Goal: Task Accomplishment & Management: Complete application form

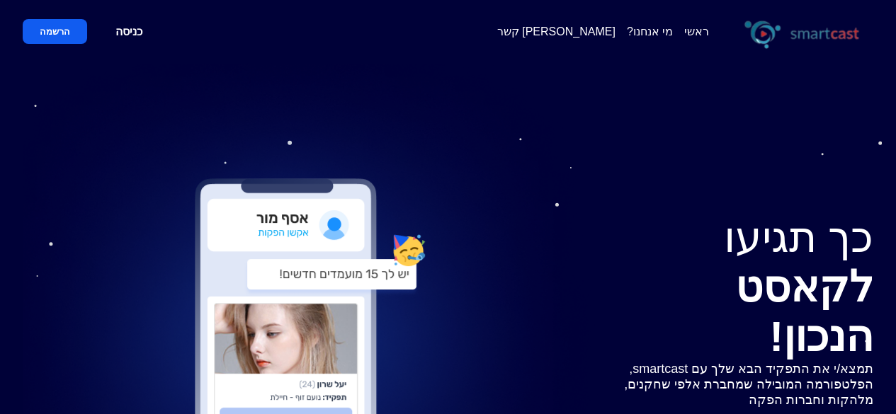
click at [132, 33] on link "כניסה" at bounding box center [128, 31] width 61 height 25
click at [616, 40] on div "ראשי מי אנחנו? [PERSON_NAME] קשר" at bounding box center [685, 31] width 376 height 40
click at [607, 30] on span "[PERSON_NAME] קשר" at bounding box center [556, 31] width 118 height 13
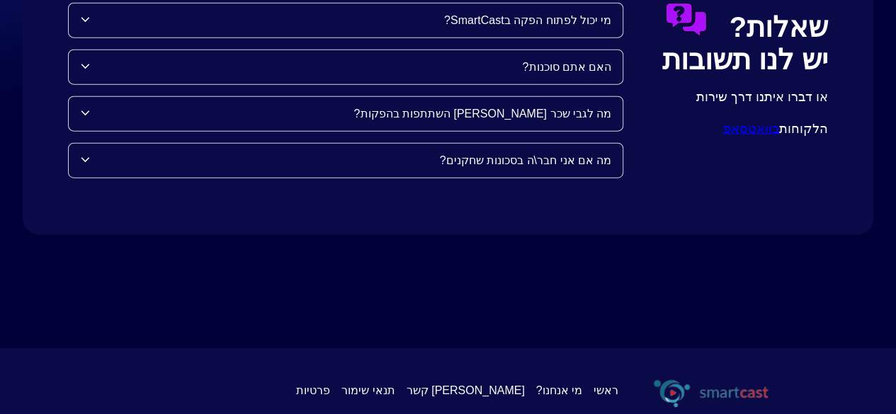
scroll to position [1673, 0]
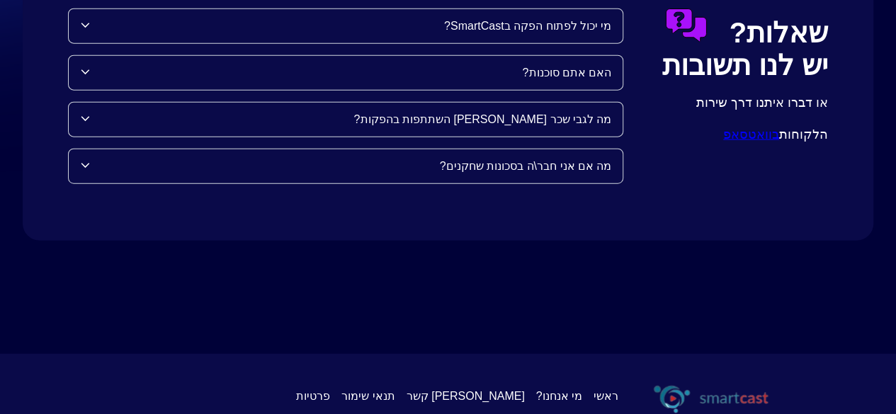
click at [506, 390] on span "[PERSON_NAME] קשר" at bounding box center [466, 396] width 118 height 13
click at [521, 377] on div "ראשי מי אנחנו? [PERSON_NAME] קשר תנאי שימור פרטיות" at bounding box center [447, 397] width 669 height 40
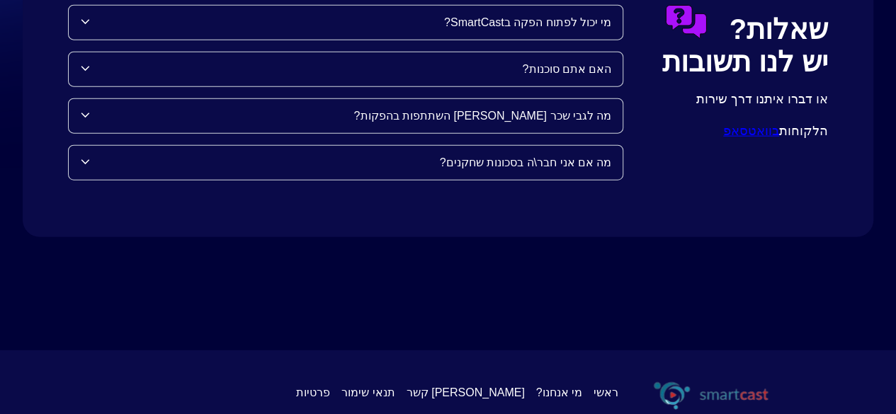
scroll to position [1676, 0]
click at [504, 387] on span "[PERSON_NAME] קשר" at bounding box center [466, 393] width 118 height 13
click at [502, 387] on span "[PERSON_NAME] קשר" at bounding box center [466, 393] width 118 height 13
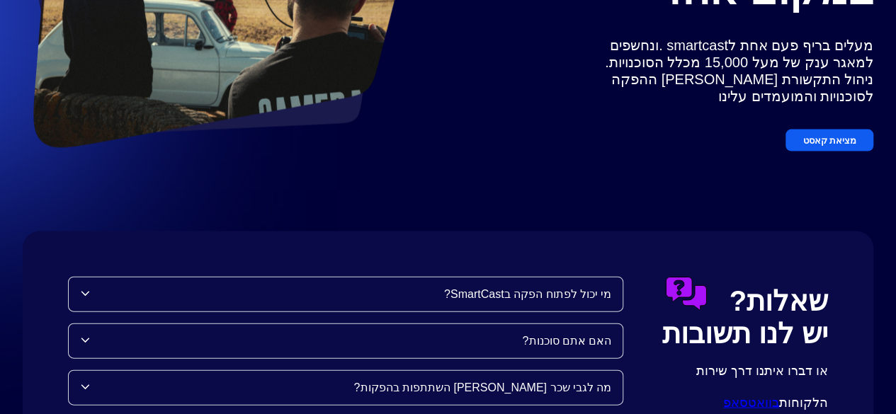
scroll to position [1405, 0]
click at [578, 324] on div "האם אתם סוכנות?" at bounding box center [346, 341] width 554 height 34
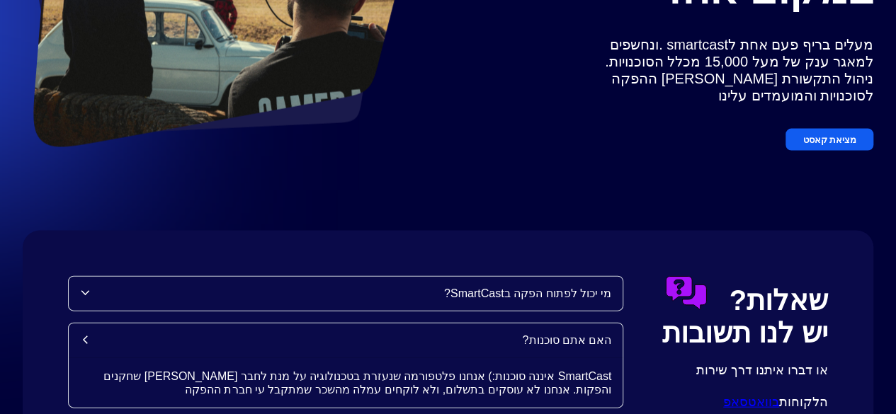
click at [689, 231] on div "שאלות? יש לנו תשובות או דברו איתנו דרך שירות הלקוחות בוואטסאפ מי יכול לפתוח הפק…" at bounding box center [448, 395] width 851 height 328
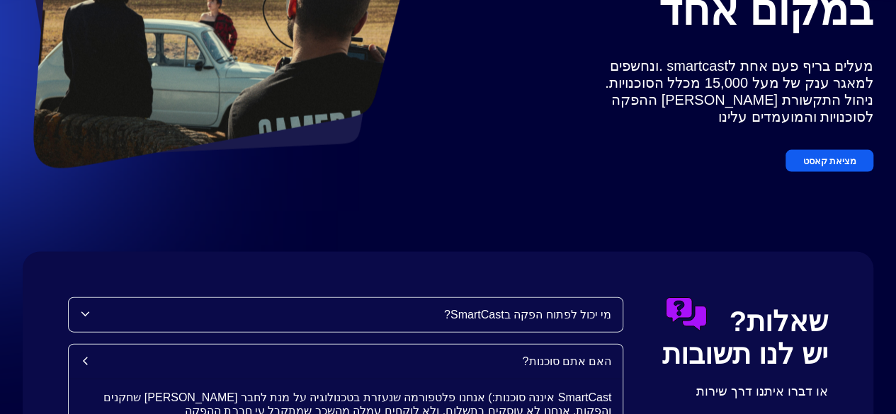
click at [575, 308] on div "מי יכול לפתוח הפקה בSmartCast?" at bounding box center [350, 314] width 521 height 13
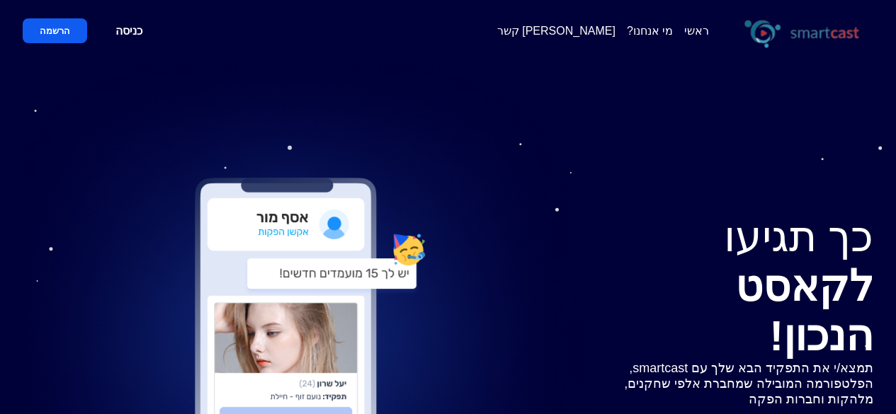
scroll to position [0, 0]
click at [599, 31] on span "[PERSON_NAME] קשר" at bounding box center [556, 31] width 118 height 13
click at [600, 34] on span "[PERSON_NAME] קשר" at bounding box center [556, 31] width 118 height 13
click at [601, 32] on span "[PERSON_NAME] קשר" at bounding box center [556, 31] width 118 height 13
click at [47, 35] on button "הרשמה" at bounding box center [55, 31] width 64 height 25
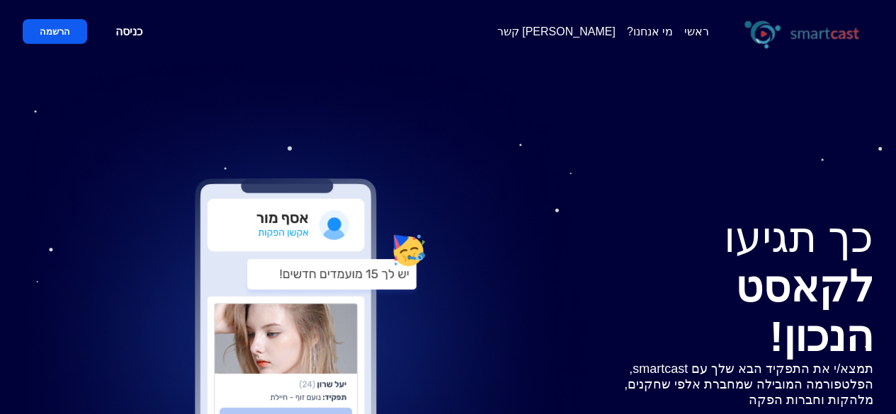
click at [74, 27] on button "הרשמה" at bounding box center [55, 31] width 64 height 25
click at [44, 42] on button "הרשמה" at bounding box center [55, 31] width 64 height 25
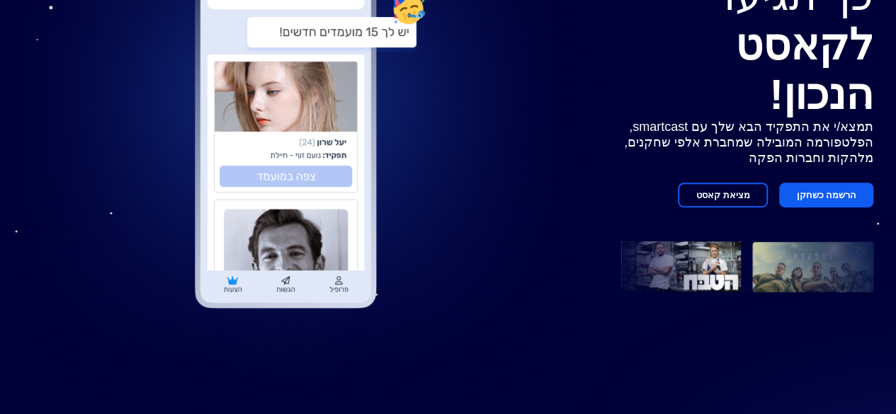
scroll to position [258, 0]
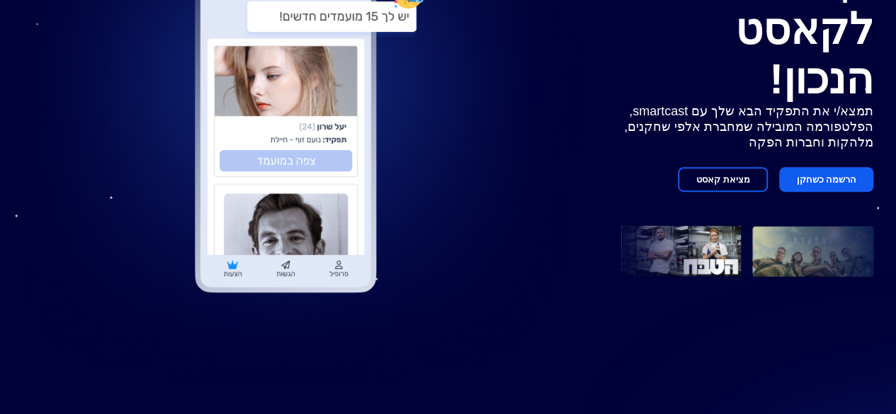
click at [831, 167] on button "הרשמה כשחקן" at bounding box center [826, 179] width 94 height 25
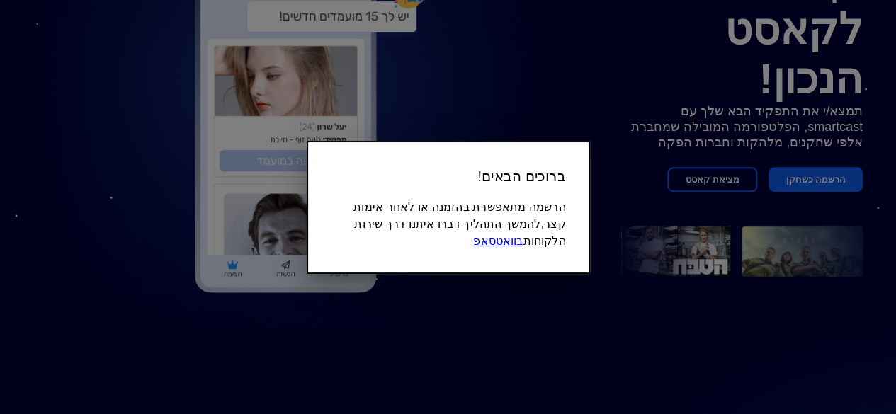
click at [831, 154] on div at bounding box center [448, 207] width 896 height 414
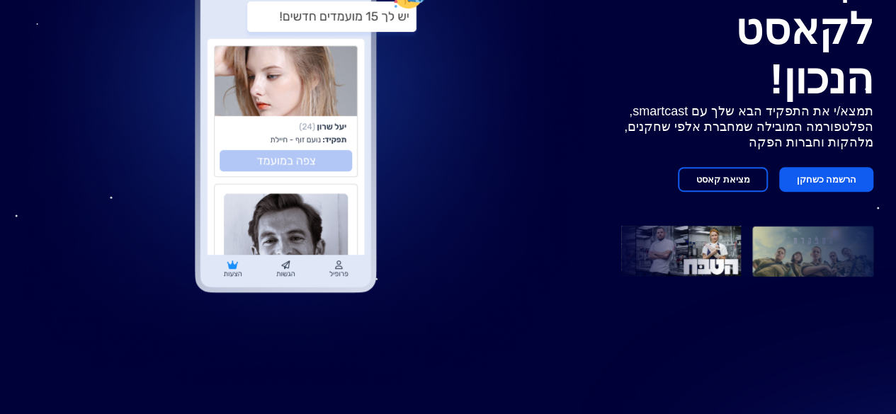
click at [831, 167] on button "הרשמה כשחקן" at bounding box center [826, 179] width 94 height 25
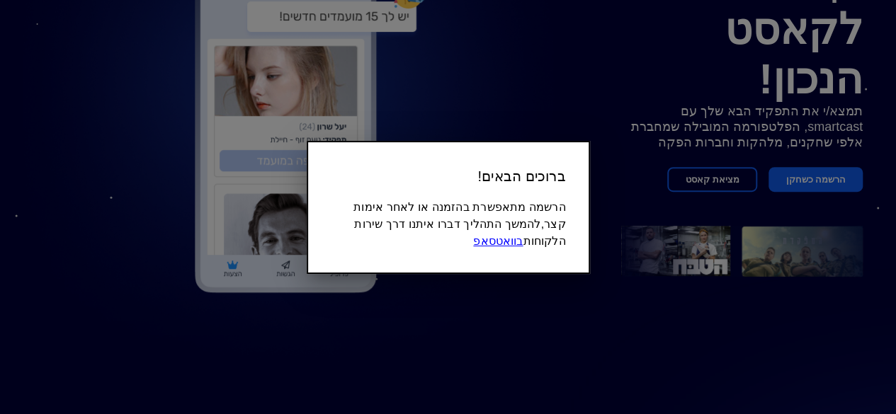
click at [491, 240] on link "בוואטסאפ" at bounding box center [498, 241] width 50 height 12
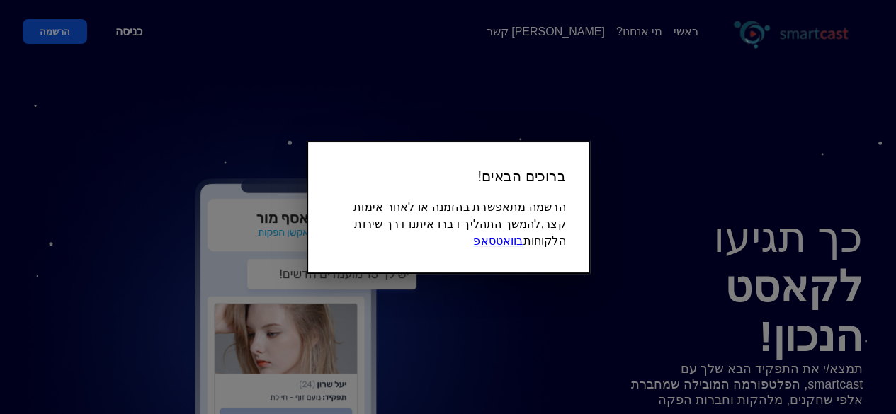
click at [610, 264] on div at bounding box center [448, 207] width 896 height 414
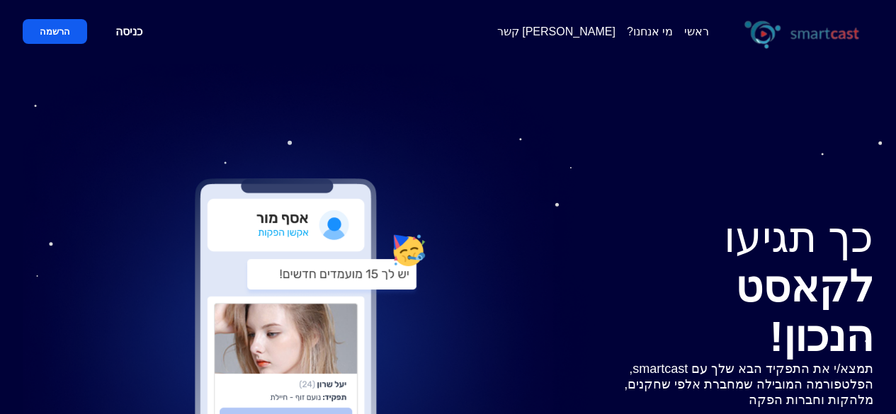
scroll to position [8, 0]
